Goal: Transaction & Acquisition: Subscribe to service/newsletter

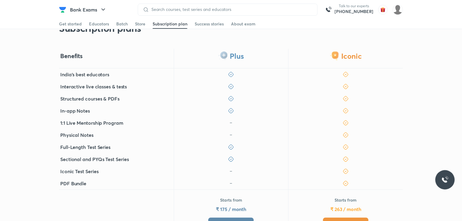
scroll to position [151, 0]
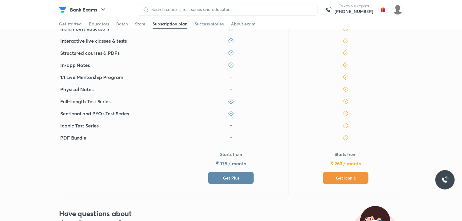
click at [345, 175] on span "Get Iconic" at bounding box center [346, 178] width 20 height 6
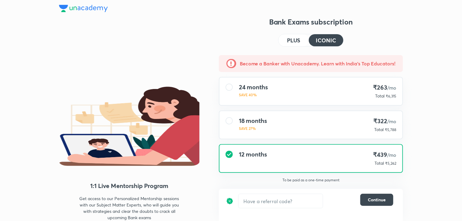
click at [295, 34] on button "PLUS" at bounding box center [293, 40] width 30 height 12
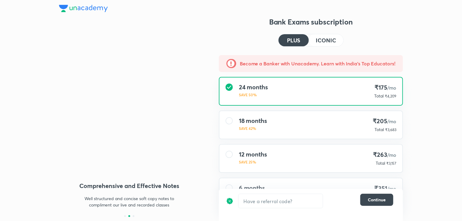
click at [294, 38] on h4 "PLUS" at bounding box center [293, 40] width 13 height 5
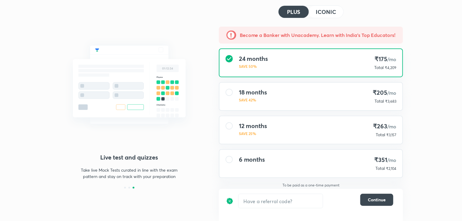
scroll to position [30, 0]
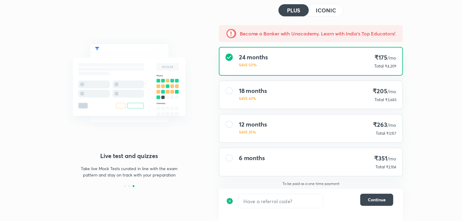
click at [329, 12] on h4 "ICONIC" at bounding box center [326, 10] width 20 height 5
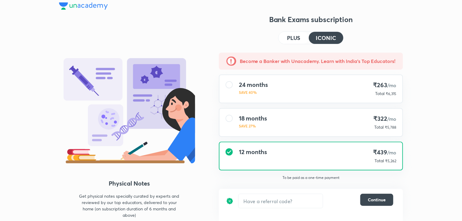
scroll to position [9, 0]
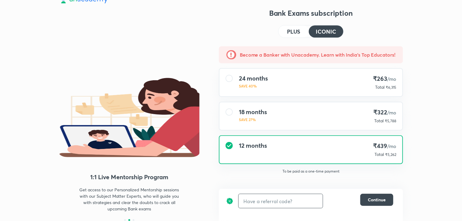
click at [299, 203] on input "text" at bounding box center [280, 201] width 84 height 14
click at [295, 200] on input "text" at bounding box center [280, 201] width 84 height 14
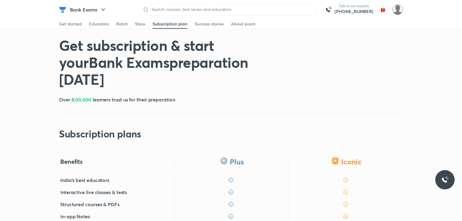
click at [398, 9] on img at bounding box center [397, 10] width 10 height 10
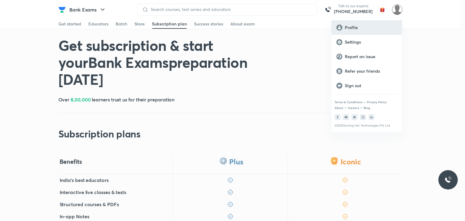
click at [369, 24] on div "Profile" at bounding box center [366, 27] width 71 height 15
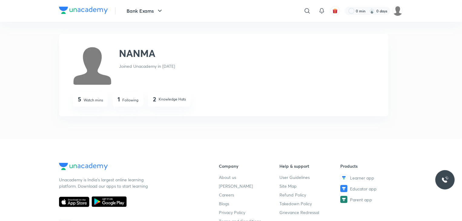
click at [117, 98] on div "1 Following" at bounding box center [128, 99] width 31 height 15
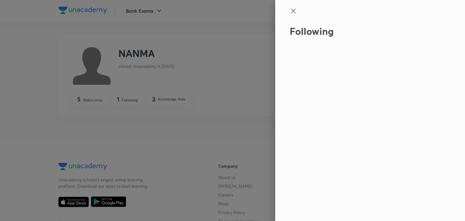
click at [296, 10] on icon at bounding box center [293, 10] width 7 height 7
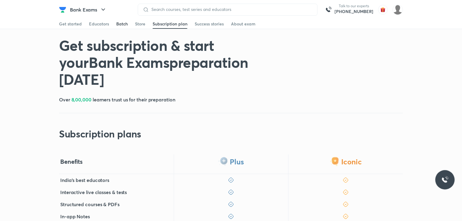
click at [117, 24] on div "Batch" at bounding box center [121, 24] width 11 height 6
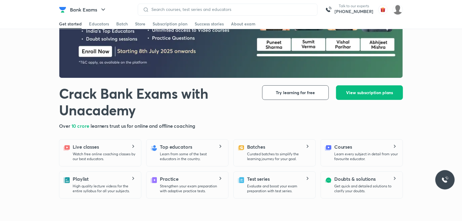
scroll to position [274, 0]
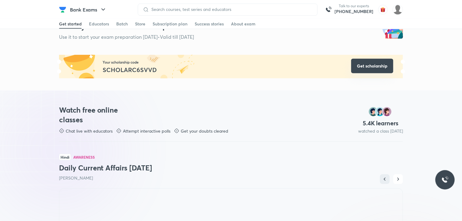
click at [373, 66] on button "Get scholarship" at bounding box center [372, 66] width 42 height 15
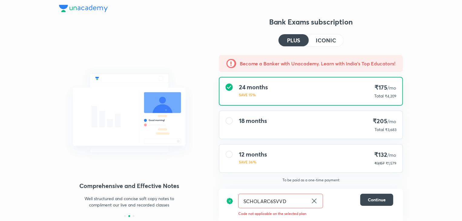
click at [316, 162] on div "12 months SAVE 36% ₹132 /mo ₹3,157 ₹1,579" at bounding box center [310, 159] width 183 height 28
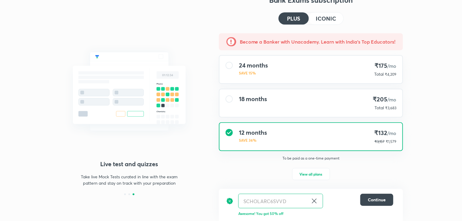
scroll to position [23, 0]
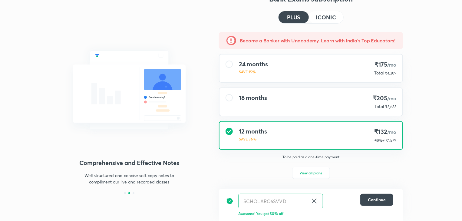
click at [327, 17] on h4 "ICONIC" at bounding box center [326, 17] width 20 height 5
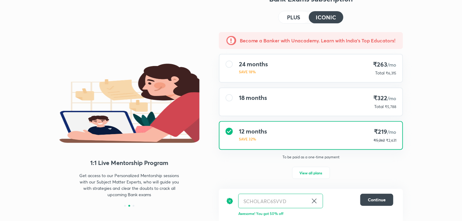
click at [287, 17] on h4 "PLUS" at bounding box center [293, 17] width 13 height 5
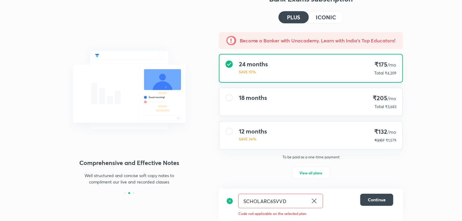
click at [270, 133] on div "12 months SAVE 36% ₹132 /mo ₹3,157 ₹1,579" at bounding box center [310, 136] width 183 height 28
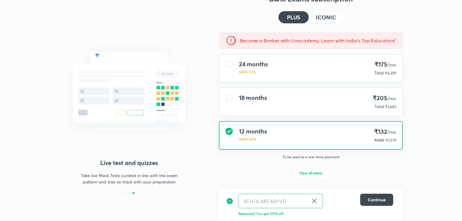
click at [284, 101] on div "18 months ₹205 /mo Total ₹3,683" at bounding box center [310, 102] width 183 height 28
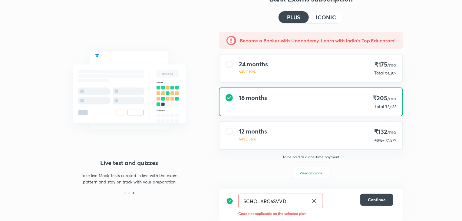
click at [274, 120] on div "Become a Banker with Unacademy. Learn with India's Top Educators! 24 months SAV…" at bounding box center [311, 111] width 194 height 159
click at [270, 131] on div "12 months SAVE 36% ₹132 /mo ₹3,157 ₹1,579" at bounding box center [310, 136] width 183 height 28
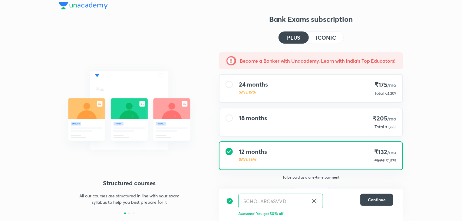
scroll to position [0, 0]
